Goal: Transaction & Acquisition: Purchase product/service

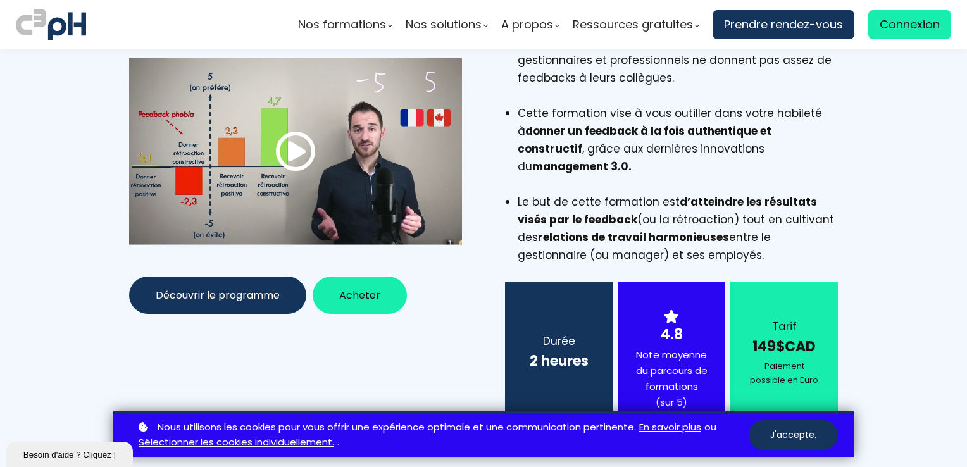
scroll to position [190, 0]
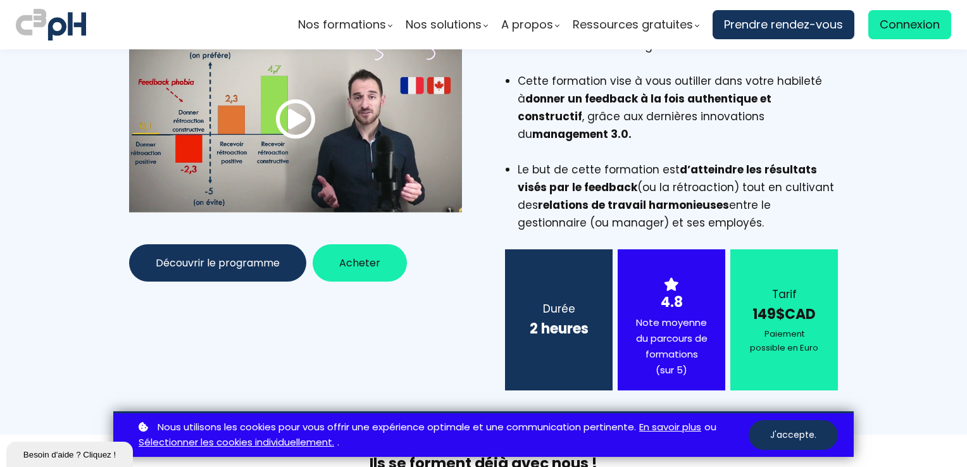
click at [361, 266] on span "Acheter" at bounding box center [359, 263] width 41 height 16
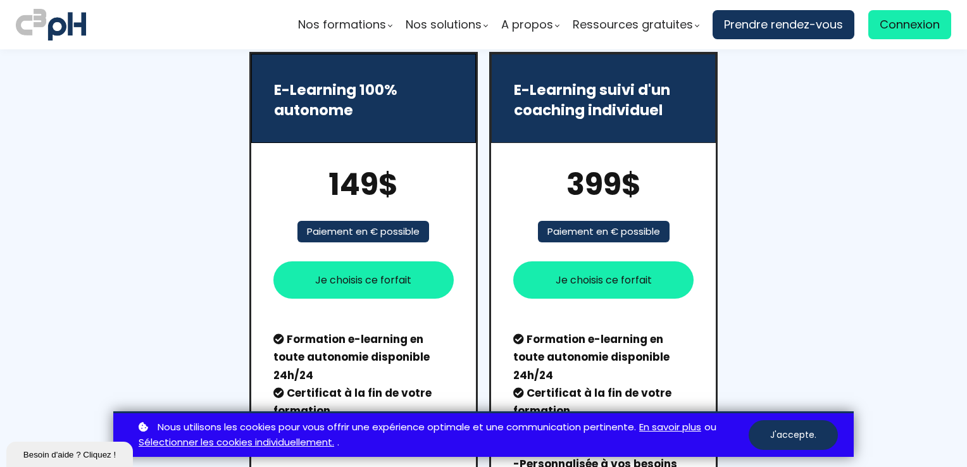
scroll to position [1547, 0]
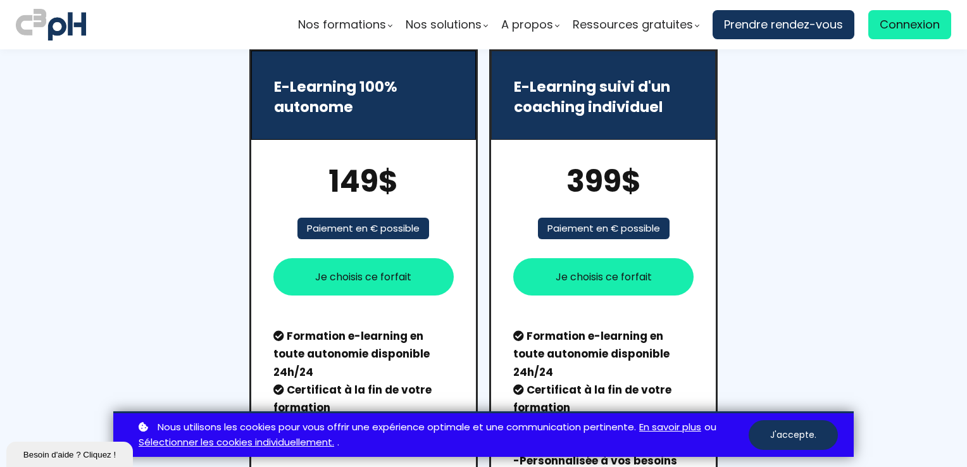
click at [412, 260] on button "Je choisis ce forfait" at bounding box center [363, 276] width 180 height 37
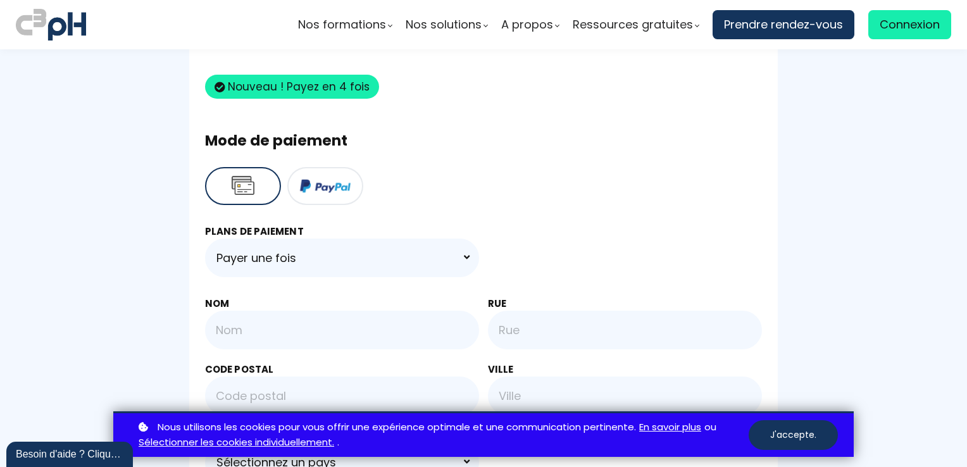
scroll to position [569, 0]
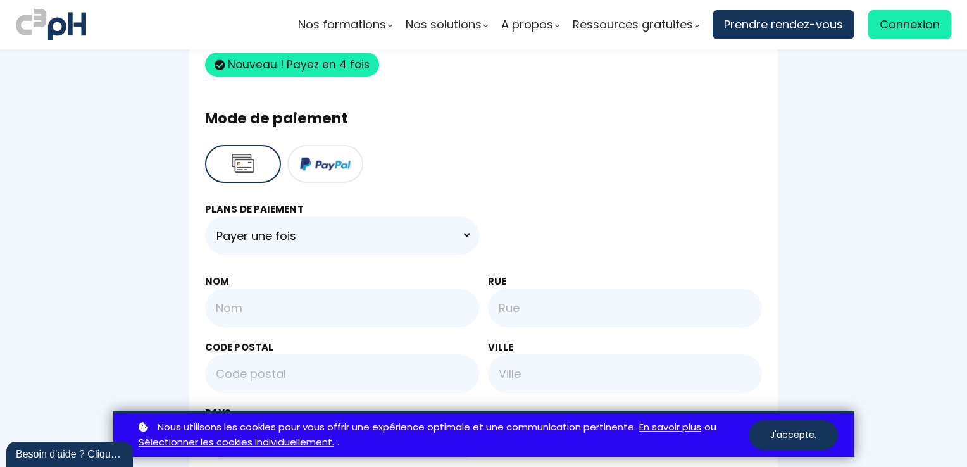
click at [464, 238] on select "Payer une fois 4 paiements de CA$37.25/mois" at bounding box center [342, 235] width 274 height 39
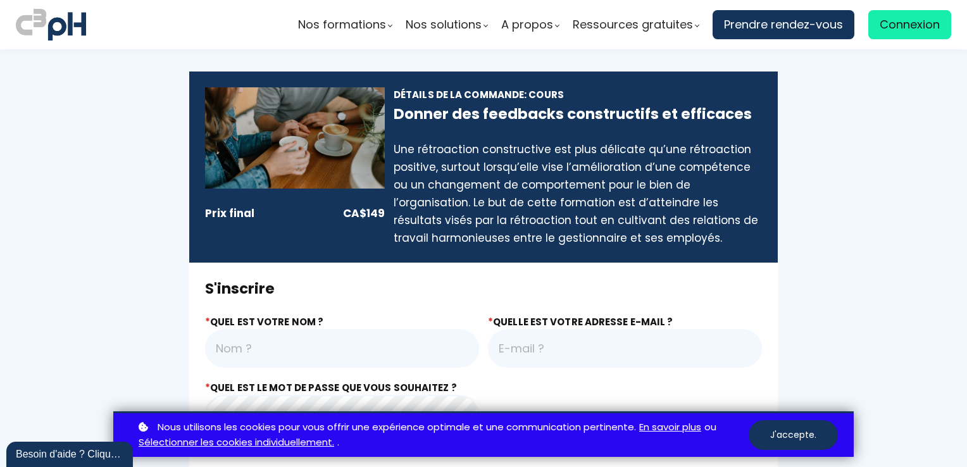
scroll to position [0, 0]
